Goal: Transaction & Acquisition: Purchase product/service

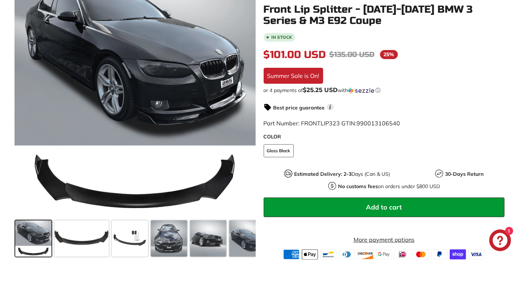
scroll to position [183, 0]
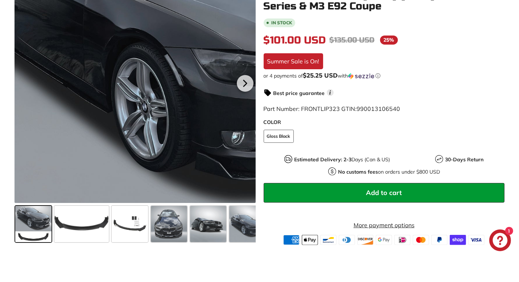
click at [79, 41] on div at bounding box center [134, 82] width 241 height 241
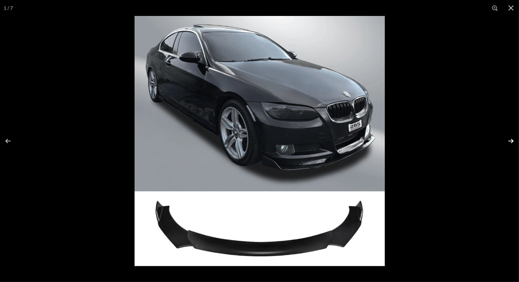
click at [509, 140] on button at bounding box center [505, 141] width 25 height 36
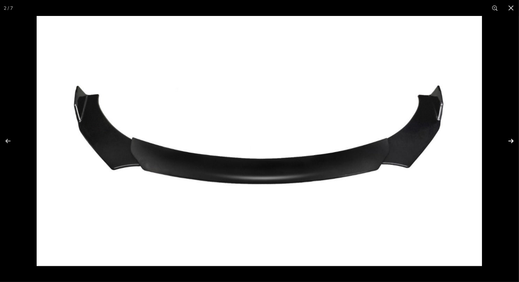
click at [509, 140] on button at bounding box center [505, 141] width 25 height 36
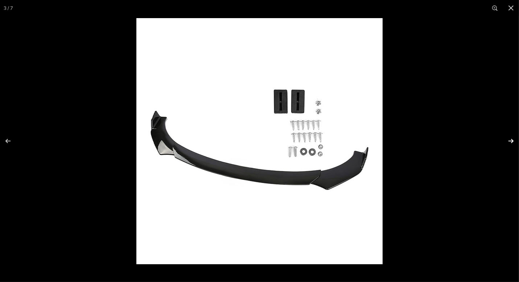
click at [510, 141] on button at bounding box center [505, 141] width 25 height 36
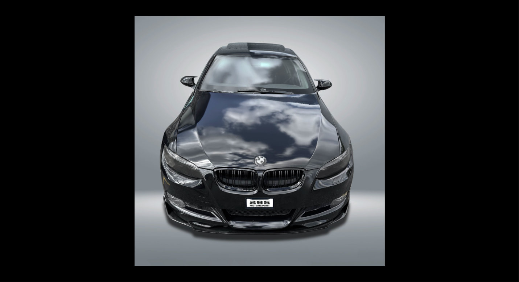
click at [510, 141] on button at bounding box center [505, 141] width 25 height 36
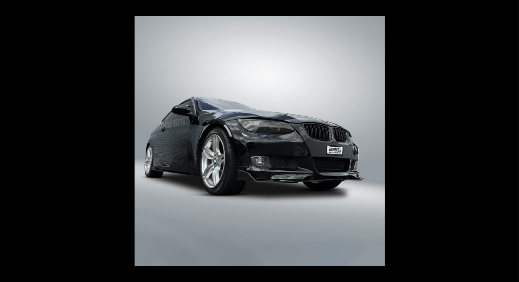
click at [510, 141] on button at bounding box center [505, 141] width 25 height 36
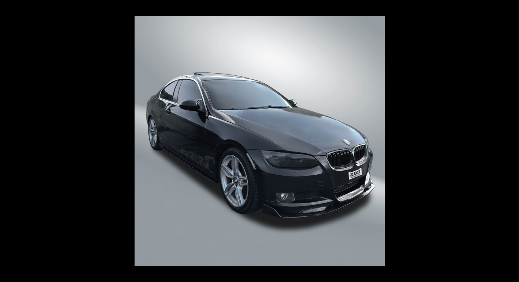
scroll to position [0, 50]
click at [510, 141] on button at bounding box center [505, 141] width 25 height 36
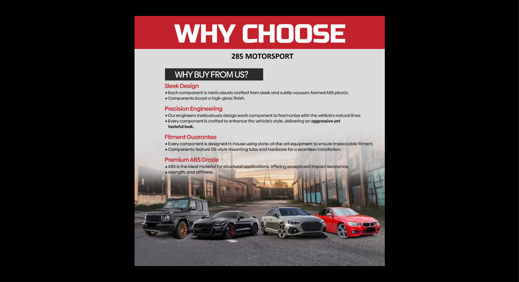
click at [510, 141] on button at bounding box center [505, 141] width 25 height 36
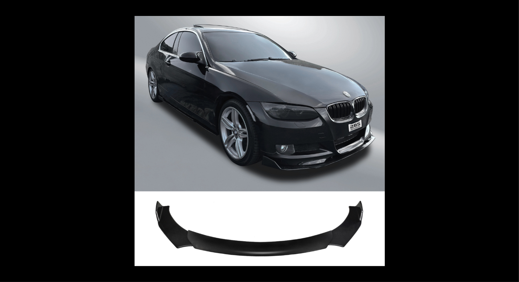
scroll to position [0, 0]
click at [510, 141] on button at bounding box center [505, 141] width 25 height 36
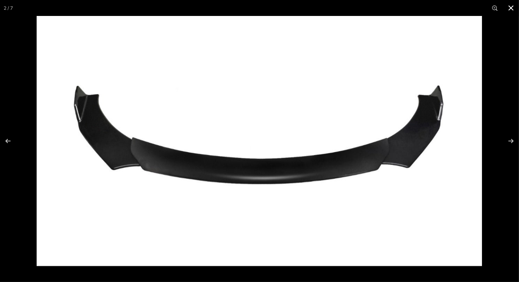
click at [513, 8] on button at bounding box center [511, 8] width 16 height 16
